Goal: Find specific page/section: Find specific page/section

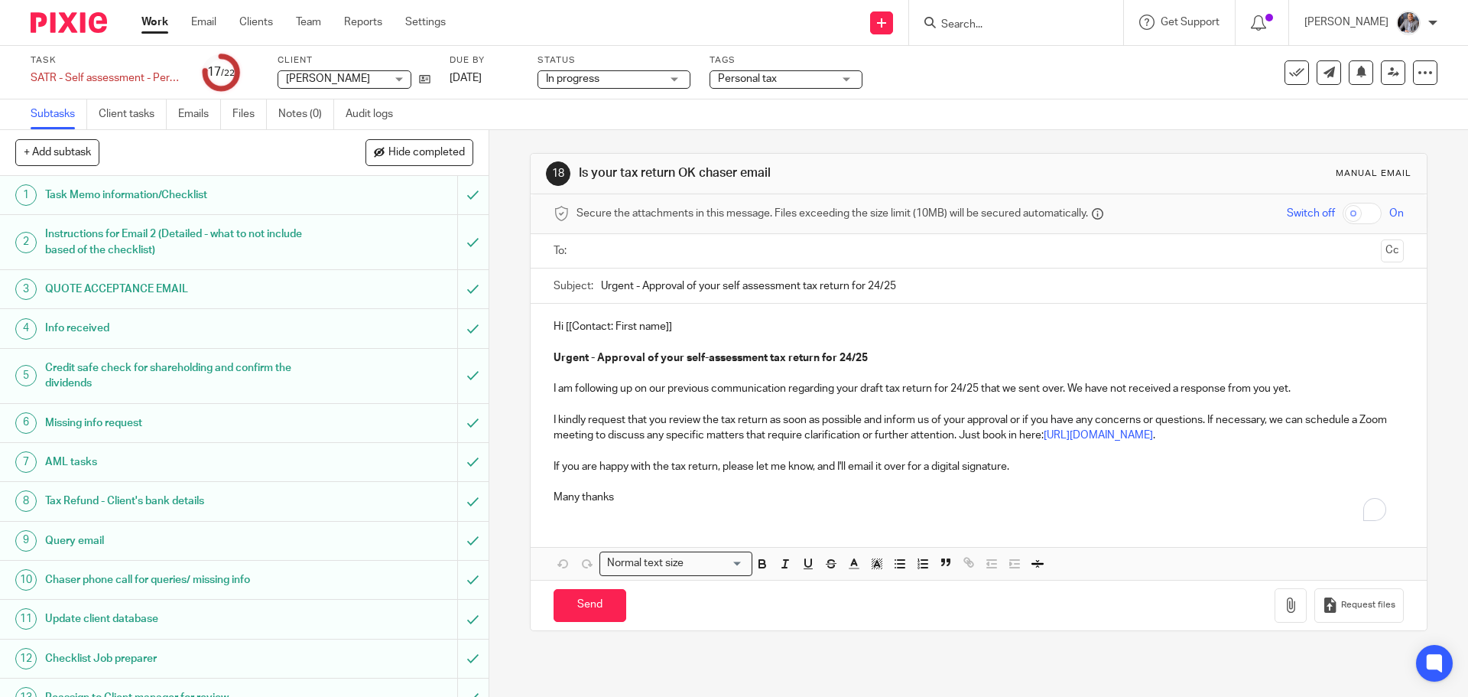
scroll to position [405, 0]
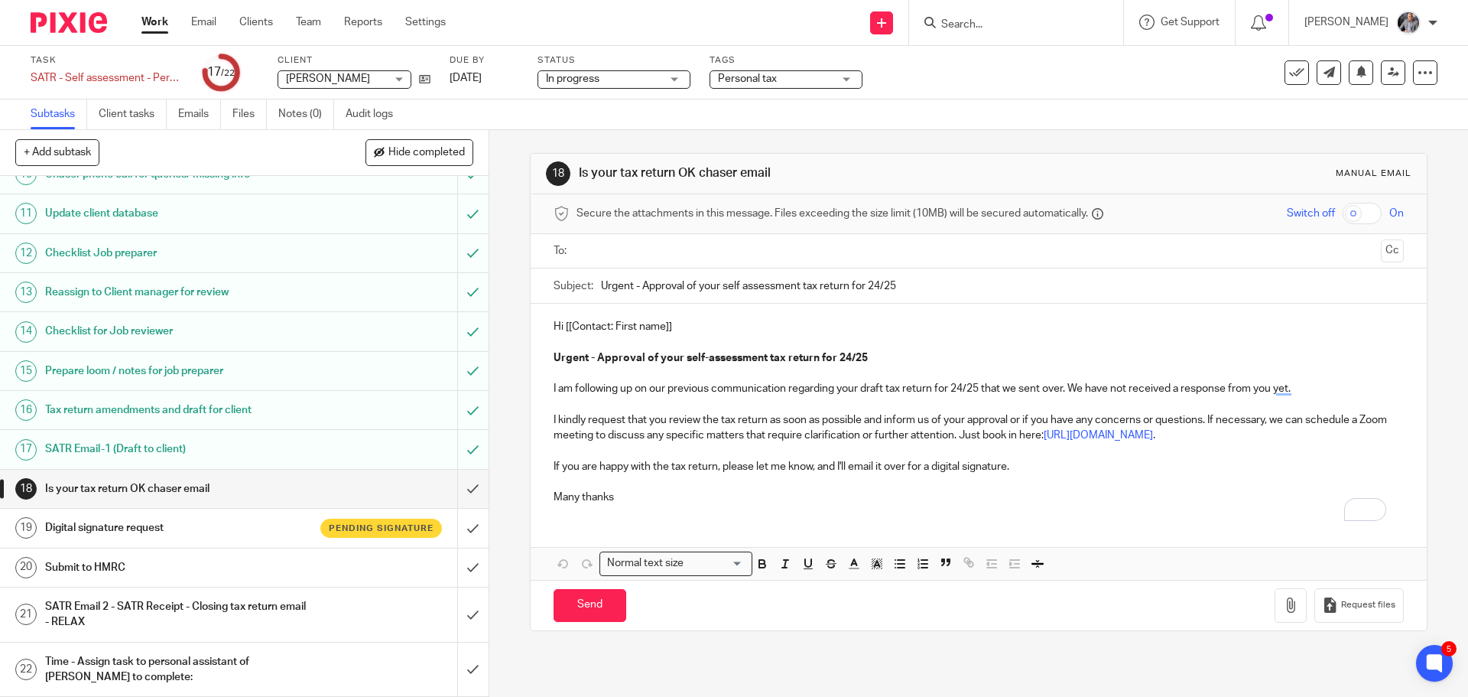
click at [1019, 21] on input "Search" at bounding box center [1009, 25] width 138 height 14
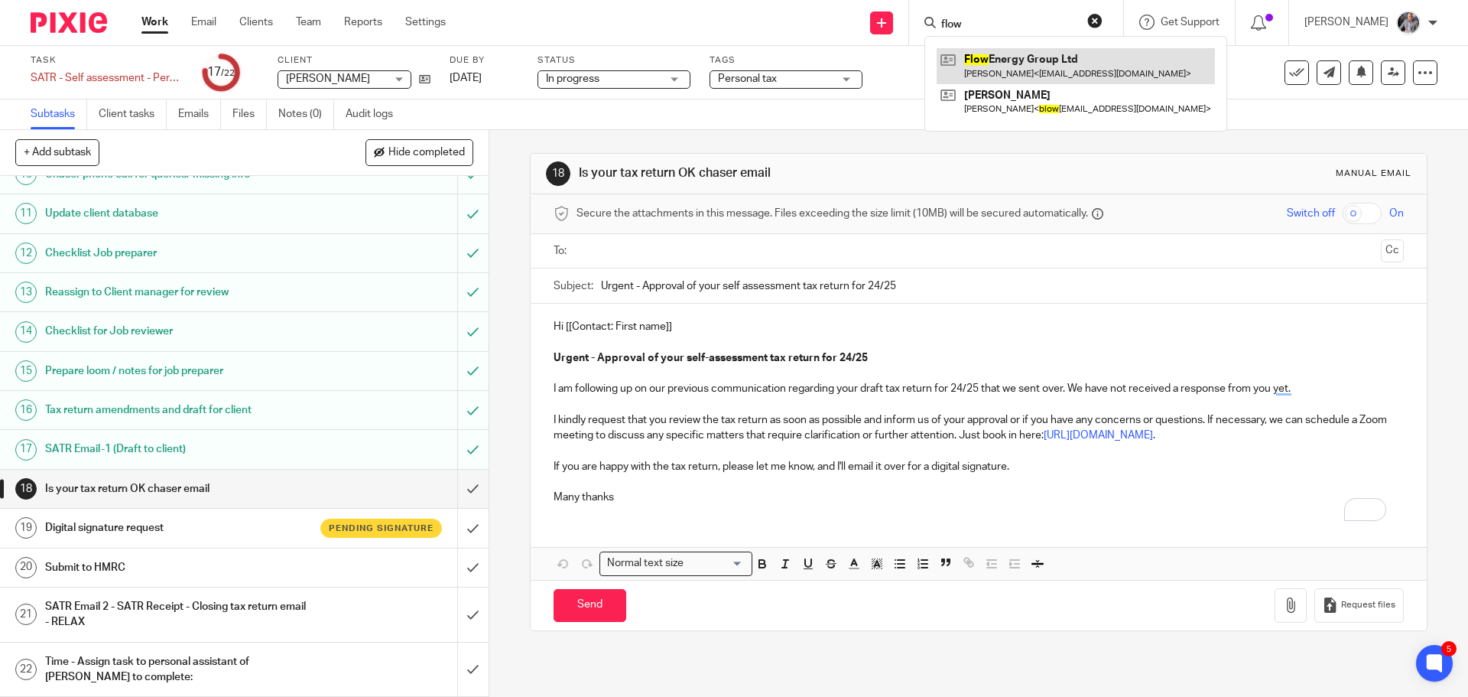
type input "flow"
click at [1035, 67] on link at bounding box center [1076, 65] width 278 height 35
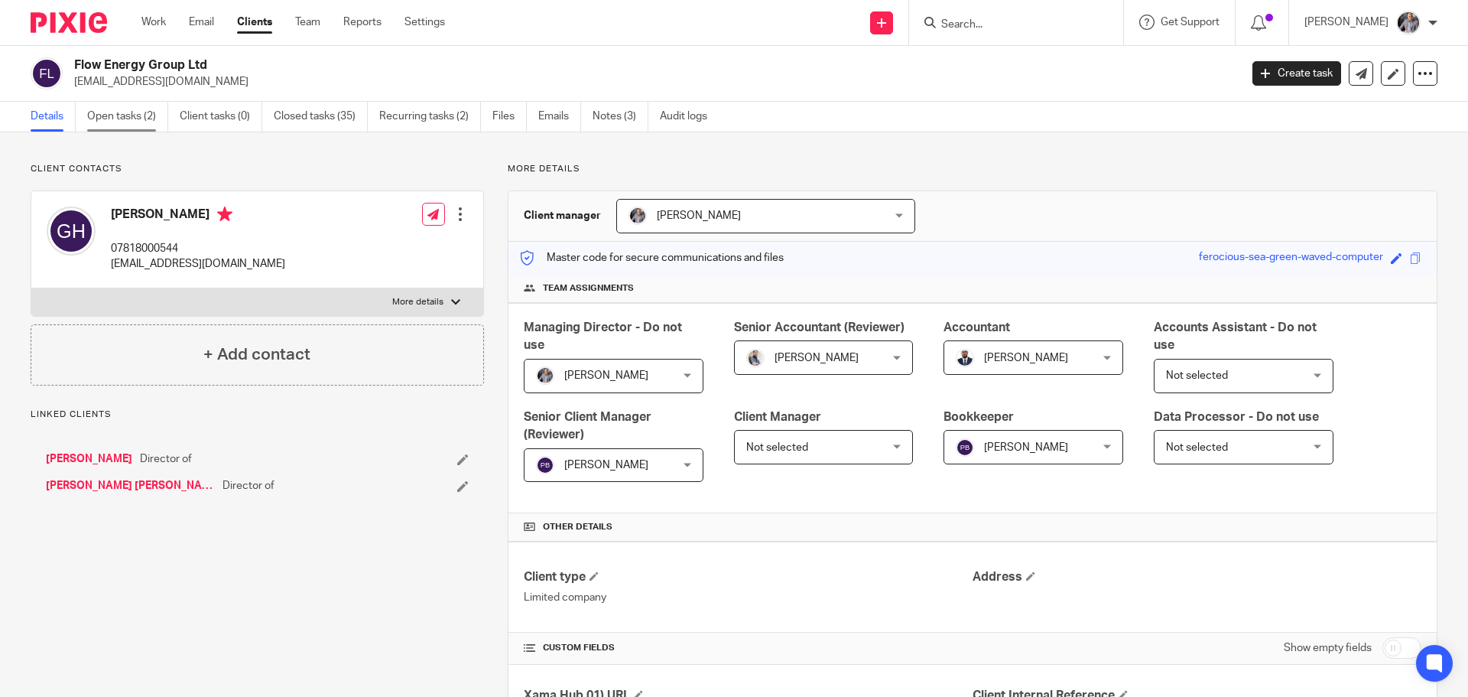
click at [130, 122] on link "Open tasks (2)" at bounding box center [127, 117] width 81 height 30
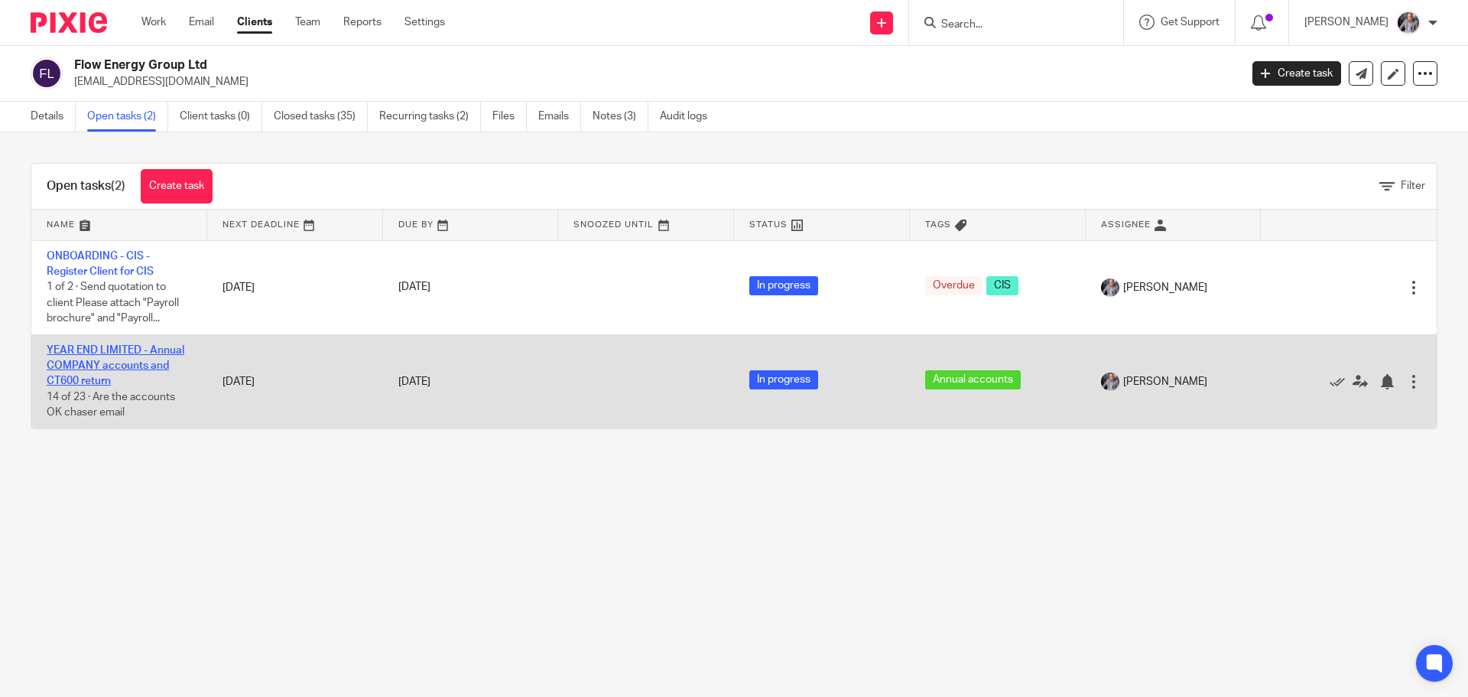
click at [109, 366] on link "YEAR END LIMITED - Annual COMPANY accounts and CT600 return" at bounding box center [116, 366] width 138 height 42
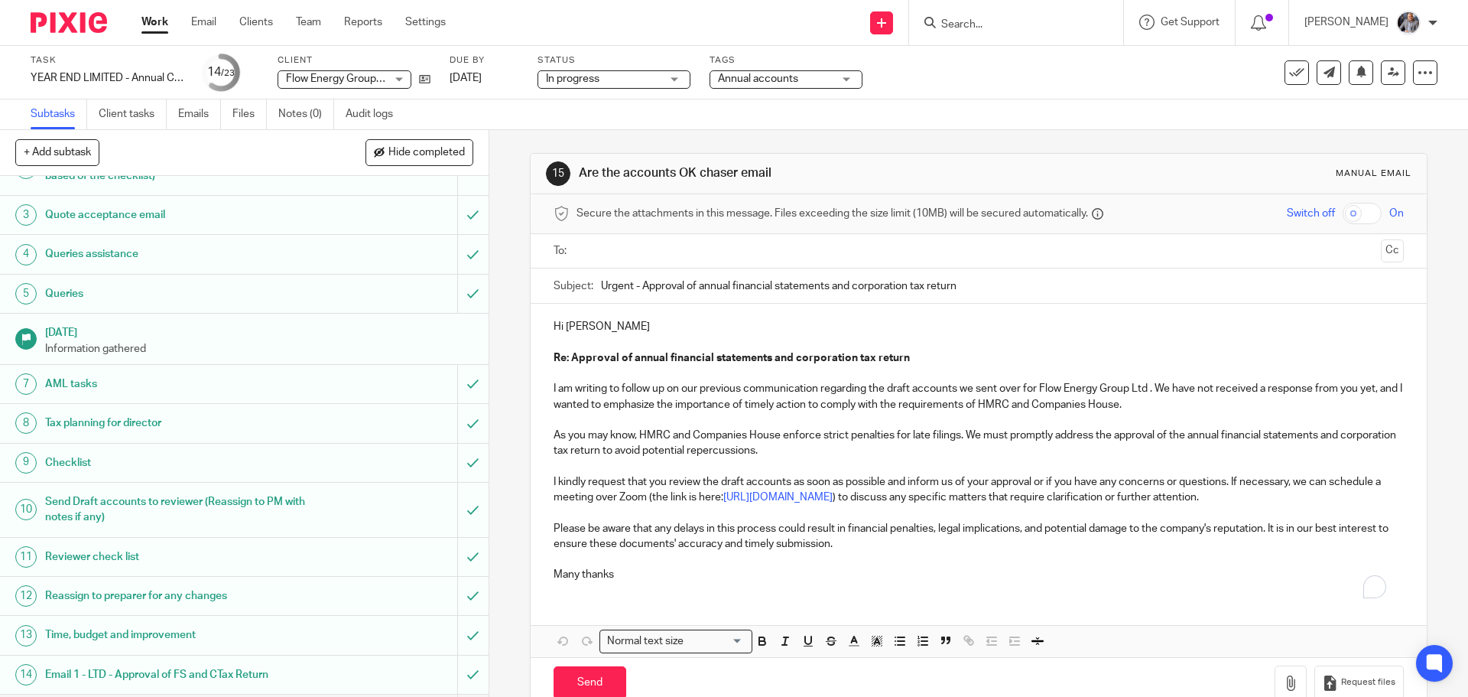
scroll to position [425, 0]
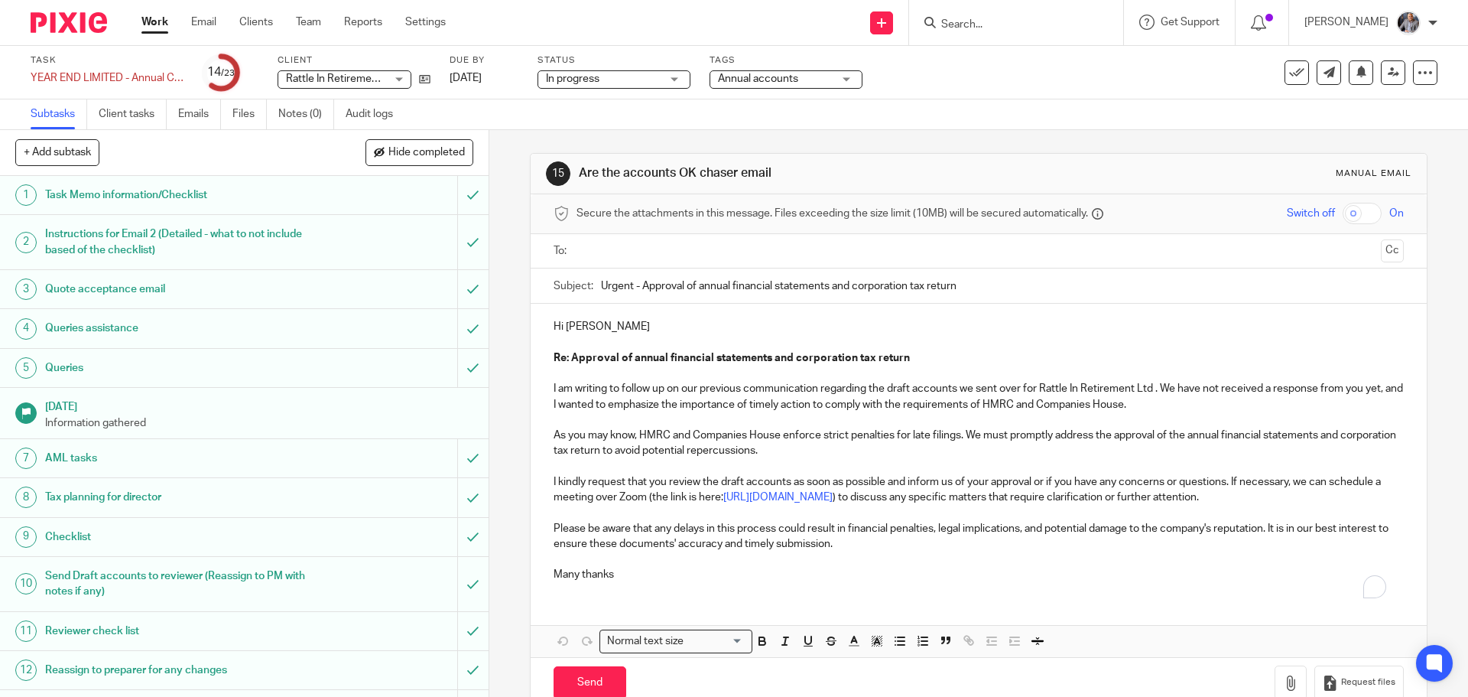
scroll to position [425, 0]
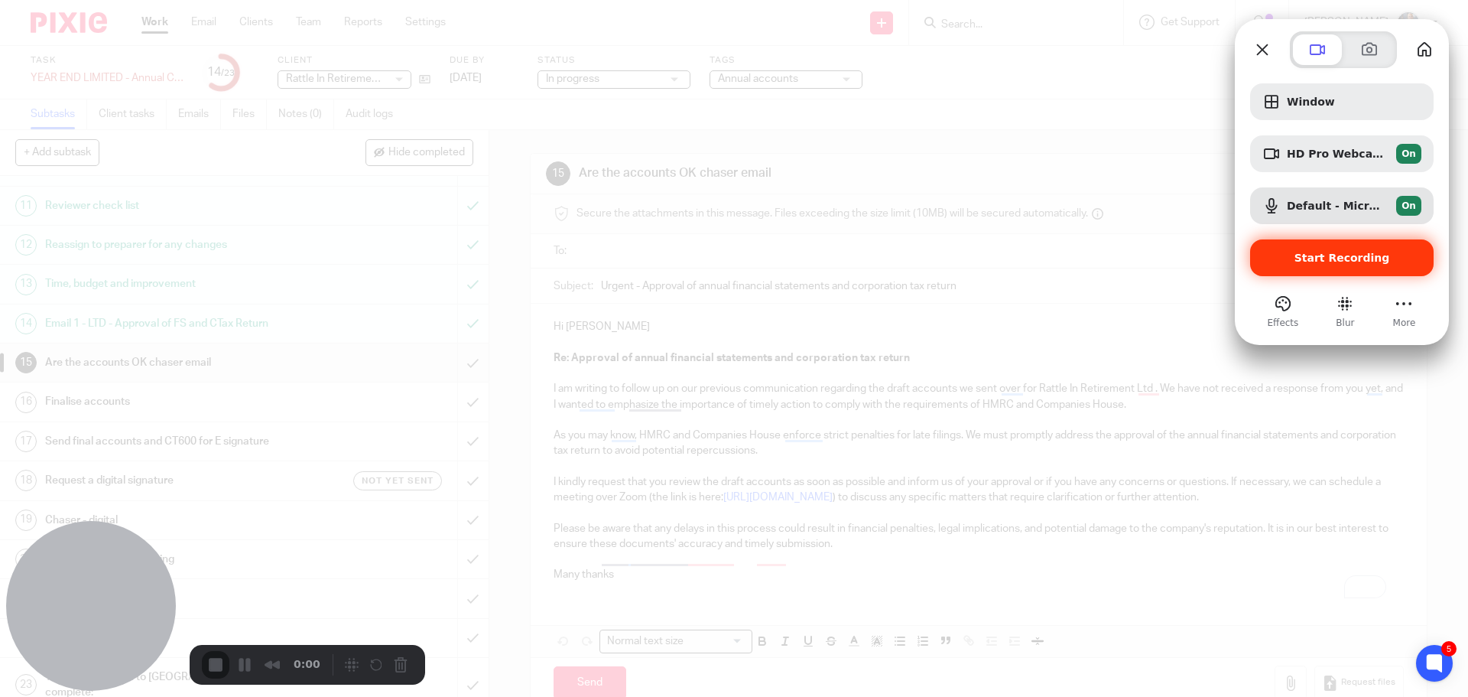
click at [1351, 258] on span "Start Recording" at bounding box center [1343, 258] width 96 height 12
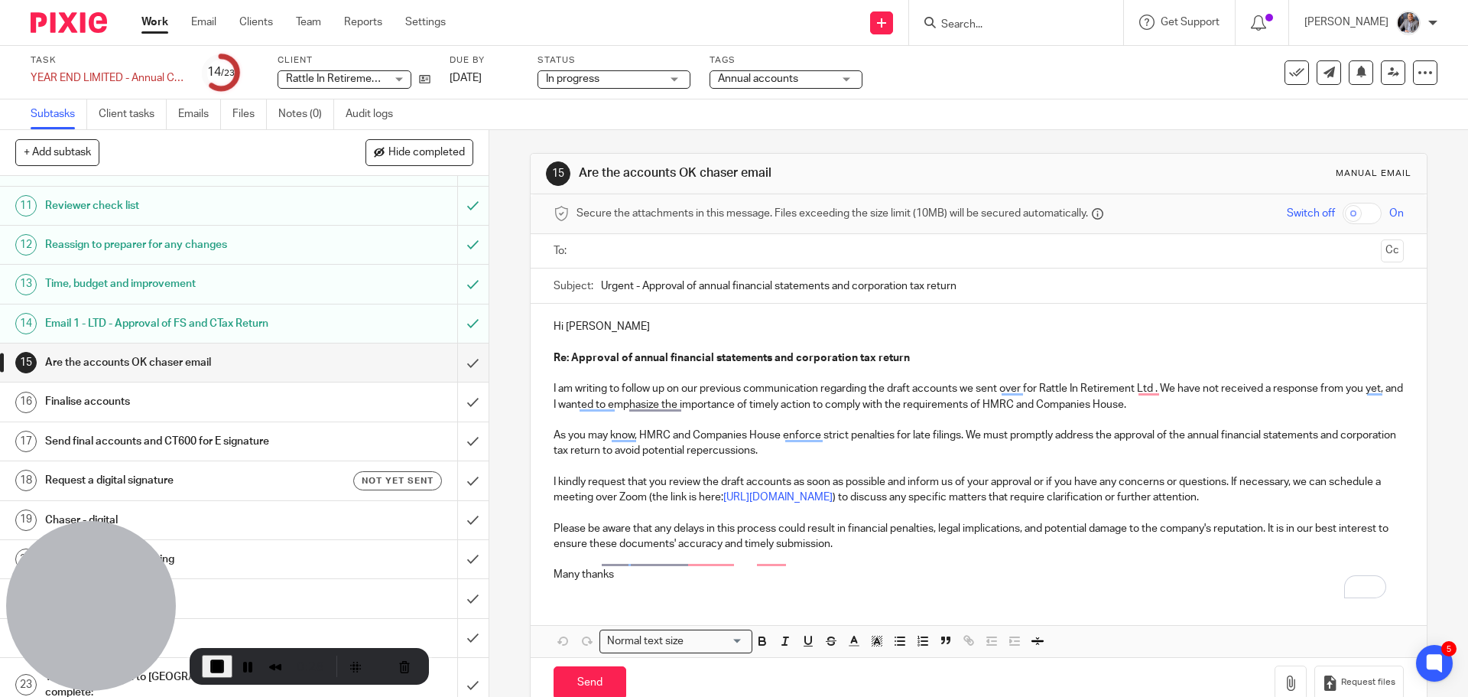
click at [216, 668] on span "End Recording" at bounding box center [217, 666] width 18 height 18
